Goal: Task Accomplishment & Management: Manage account settings

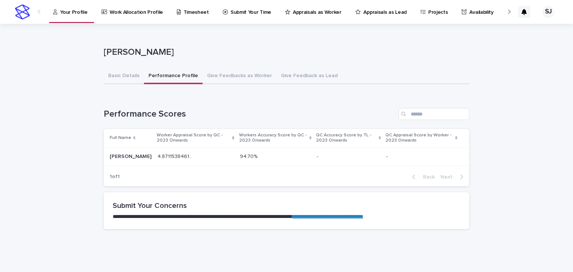
click at [80, 4] on p "Your Profile" at bounding box center [73, 8] width 27 height 16
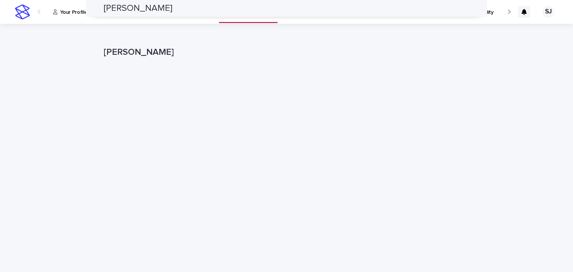
scroll to position [80, 0]
